Goal: Information Seeking & Learning: Learn about a topic

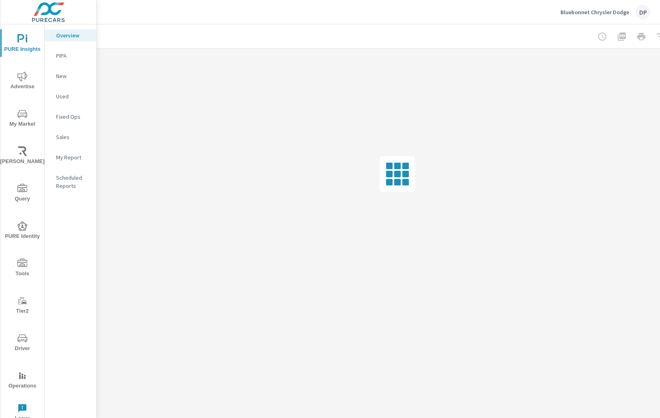
click at [619, 10] on p "Bluebonnet Chrysler Dodge" at bounding box center [595, 12] width 69 height 7
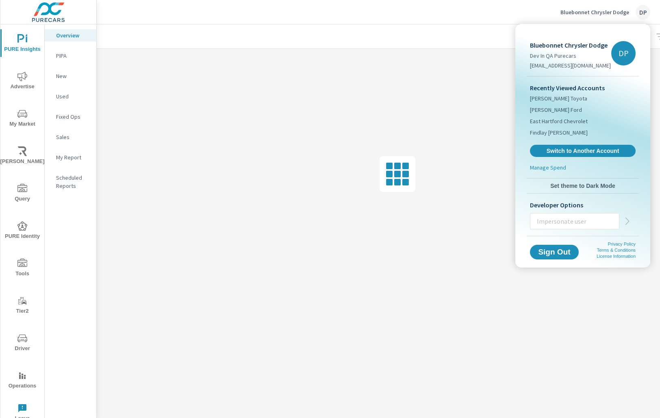
click at [573, 188] on span "Set theme to Dark Mode" at bounding box center [583, 185] width 106 height 7
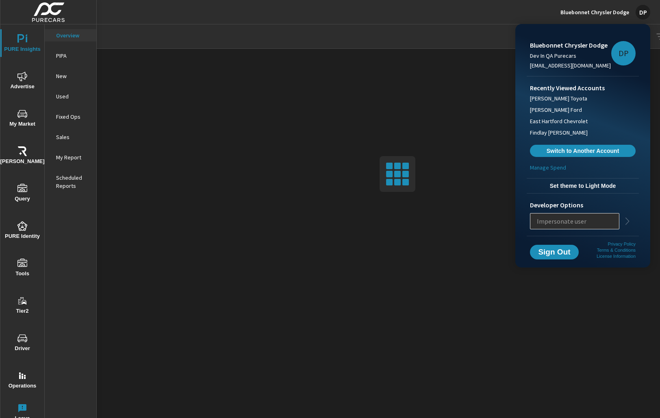
click at [517, 13] on div at bounding box center [330, 209] width 660 height 418
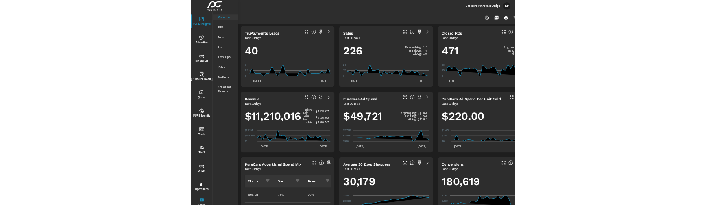
scroll to position [0, 0]
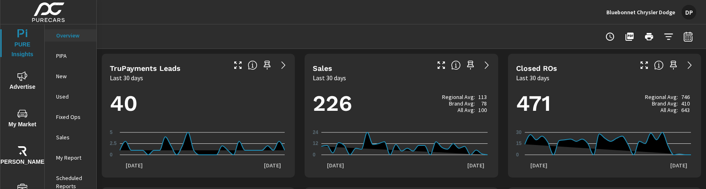
scroll to position [2, 0]
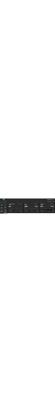
scroll to position [0, 0]
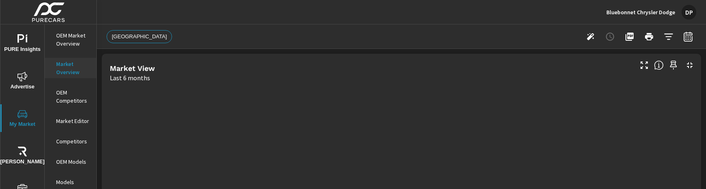
scroll to position [244, 0]
click at [24, 48] on span "PURE Insights" at bounding box center [22, 44] width 39 height 20
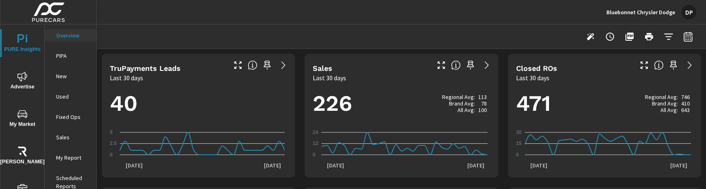
scroll to position [213, 0]
